Goal: Find specific page/section: Find specific page/section

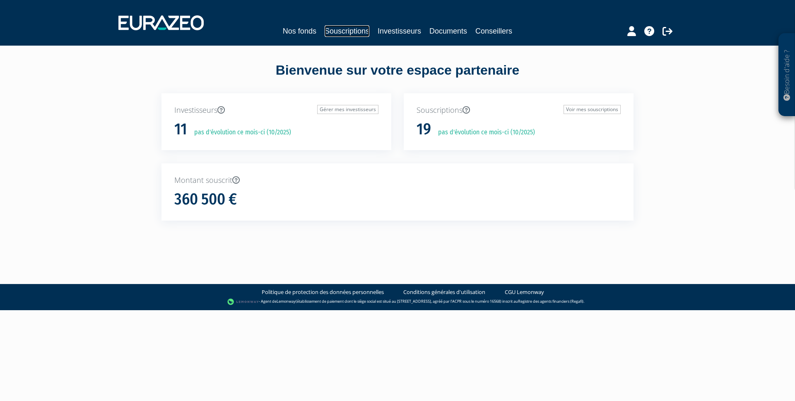
click at [354, 31] on link "Souscriptions" at bounding box center [347, 31] width 45 height 12
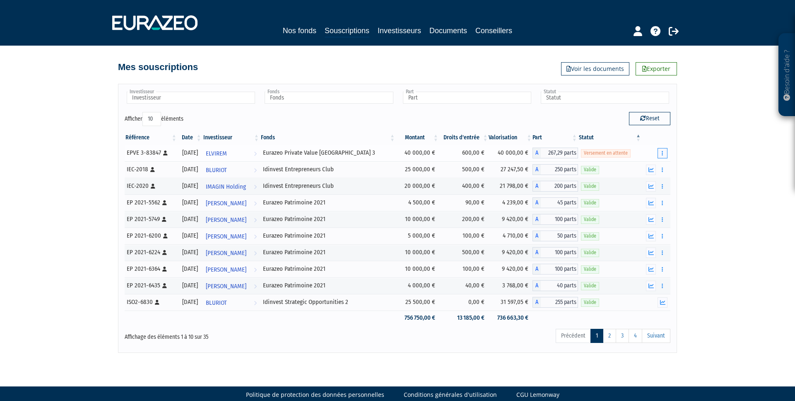
click at [662, 153] on icon "button" at bounding box center [662, 152] width 1 height 5
click at [717, 189] on div "Besoin d'aide ? × J'ai besoin d'aide Si vous avez une question à propos du fonc…" at bounding box center [397, 176] width 795 height 353
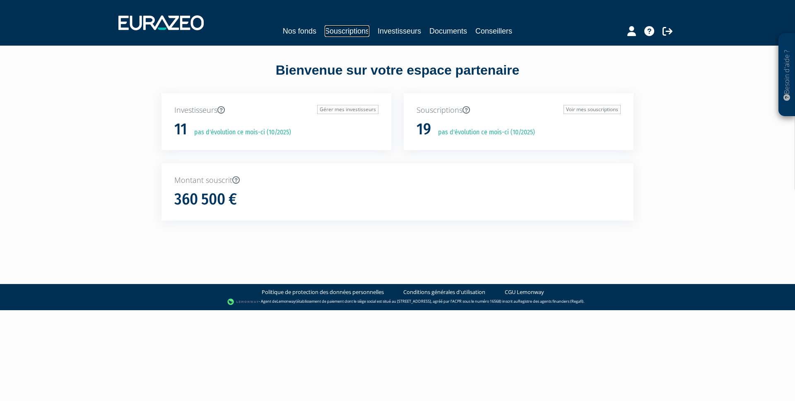
click at [355, 30] on link "Souscriptions" at bounding box center [347, 31] width 45 height 12
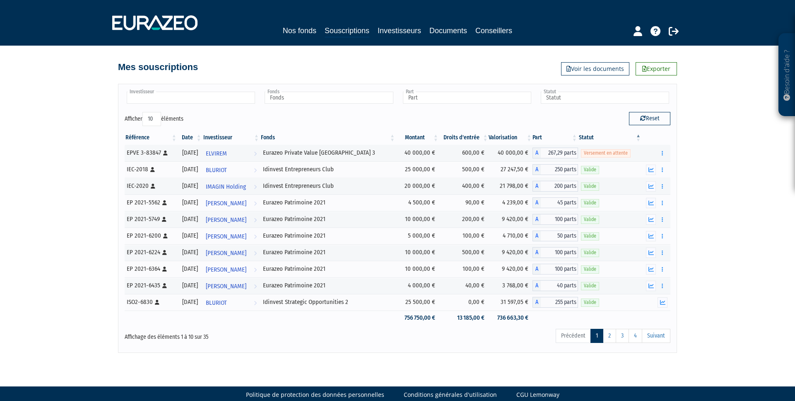
click at [177, 100] on input "text" at bounding box center [191, 98] width 128 height 12
type input "MO"
click at [166, 131] on li "Mo [PERSON_NAME]" at bounding box center [190, 131] width 131 height 10
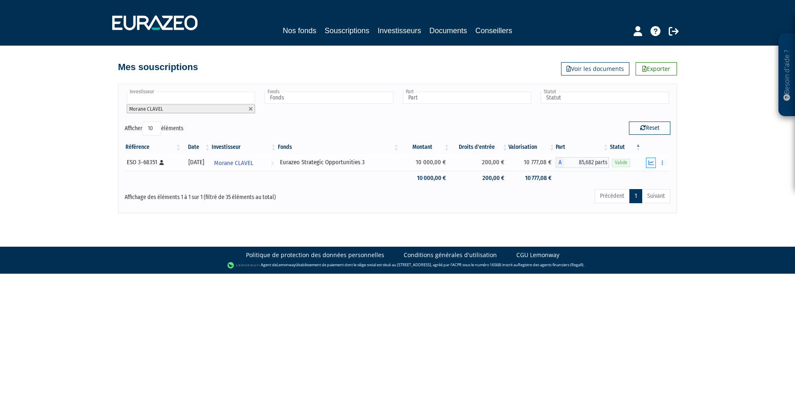
click at [655, 166] on button "button" at bounding box center [651, 162] width 10 height 10
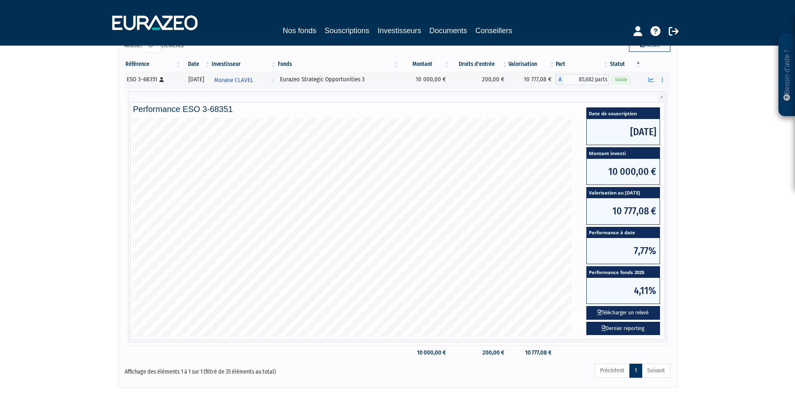
scroll to position [84, 0]
